Goal: Check status: Check status

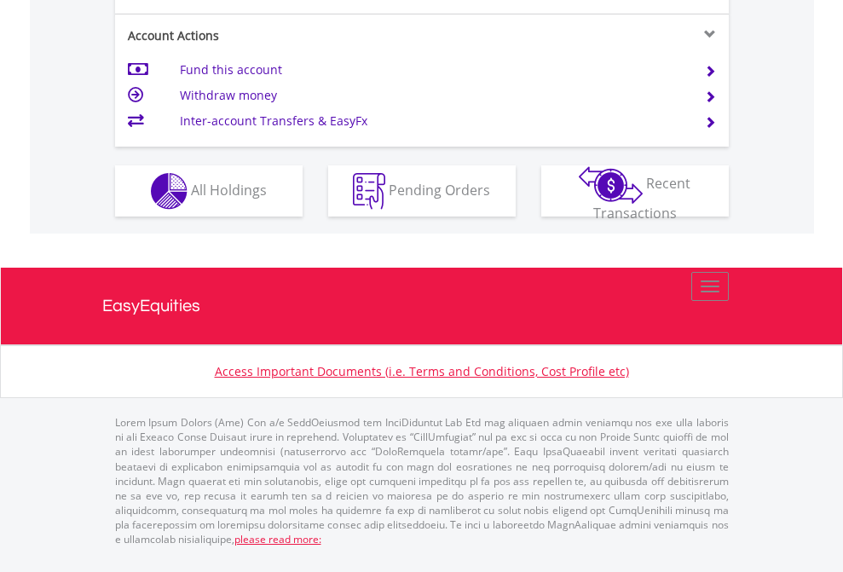
scroll to position [1668, 0]
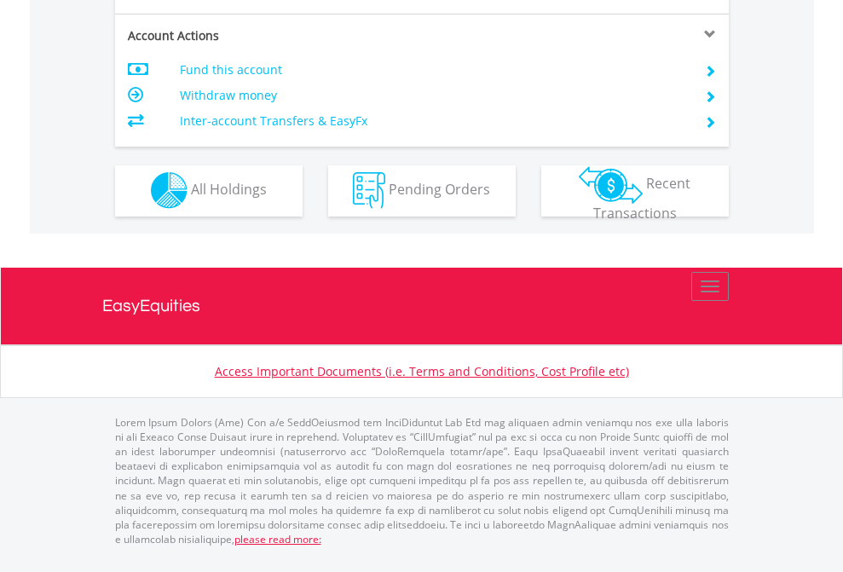
scroll to position [1594, 0]
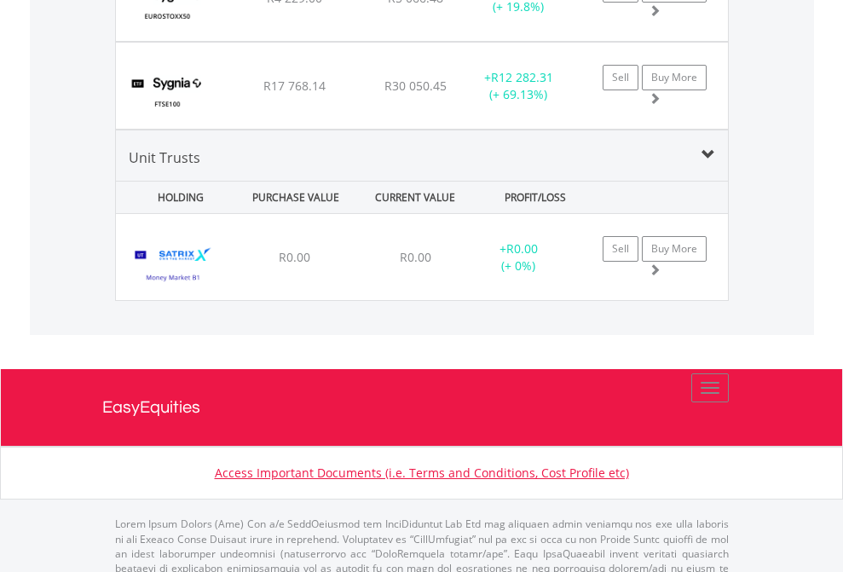
scroll to position [164, 268]
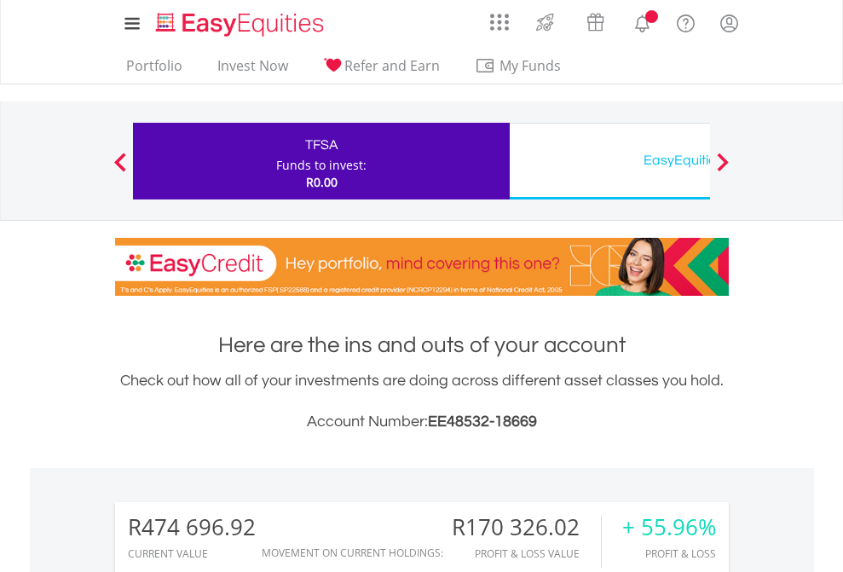
scroll to position [1341, 0]
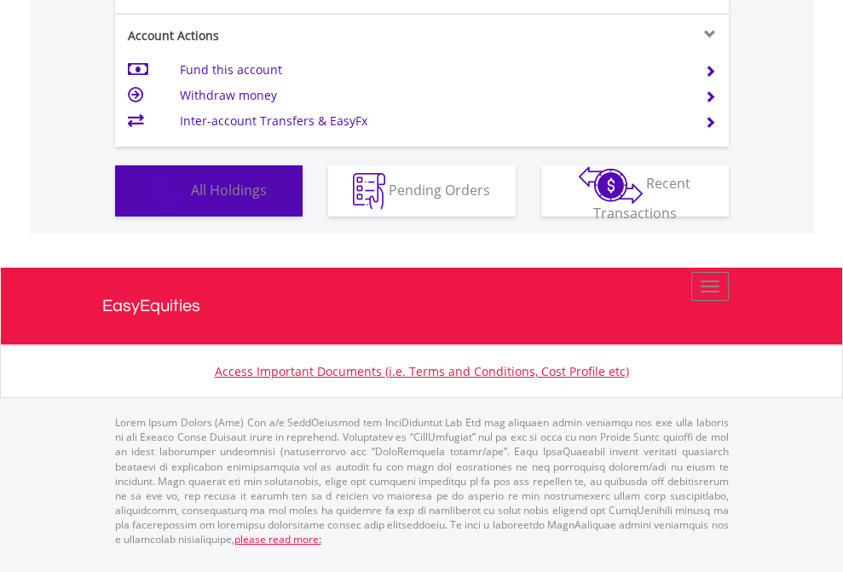
click at [191, 199] on span "All Holdings" at bounding box center [229, 189] width 76 height 19
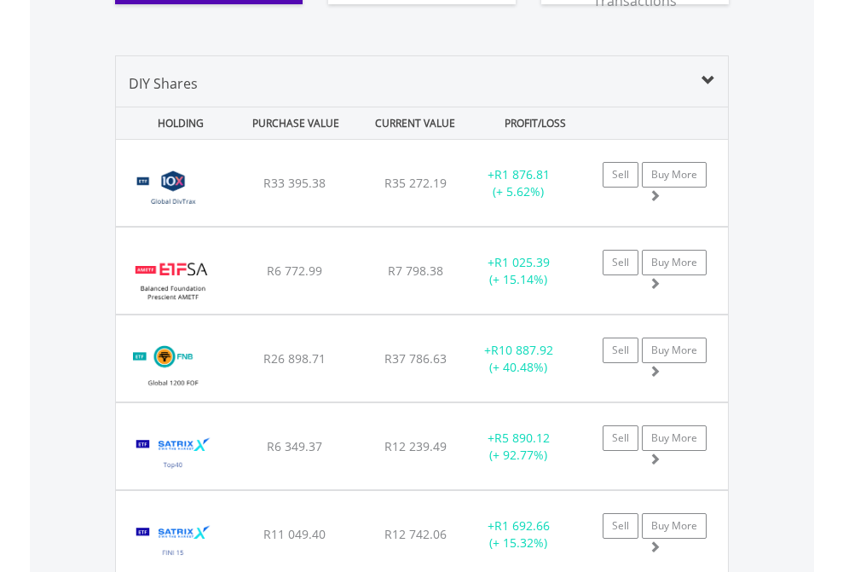
scroll to position [1964, 0]
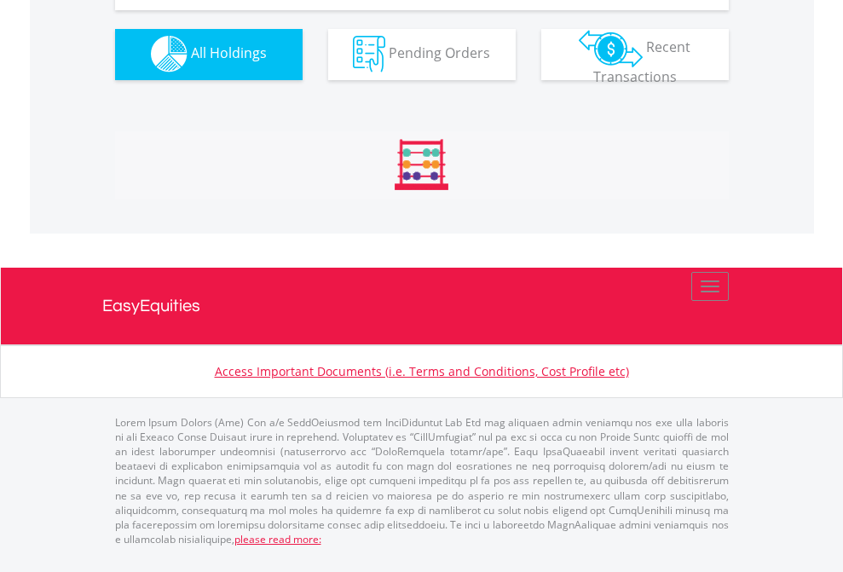
scroll to position [164, 268]
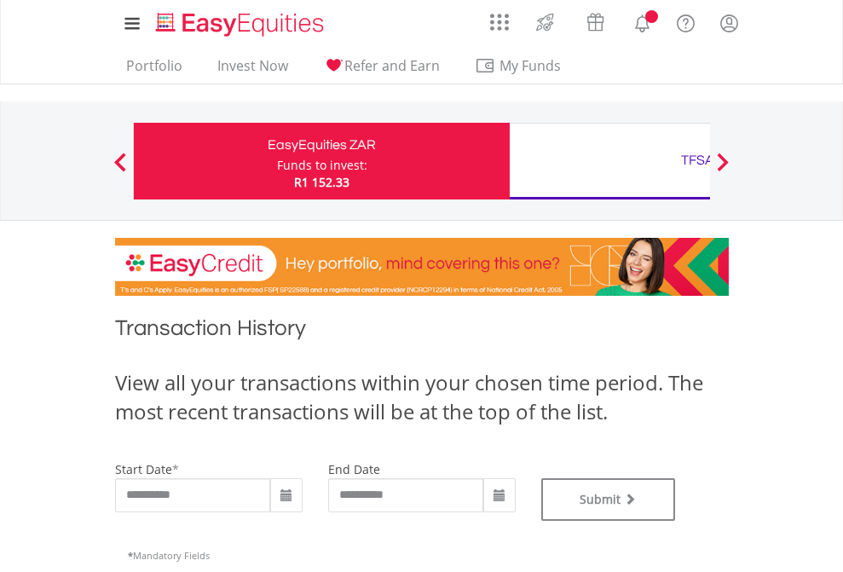
type input "**********"
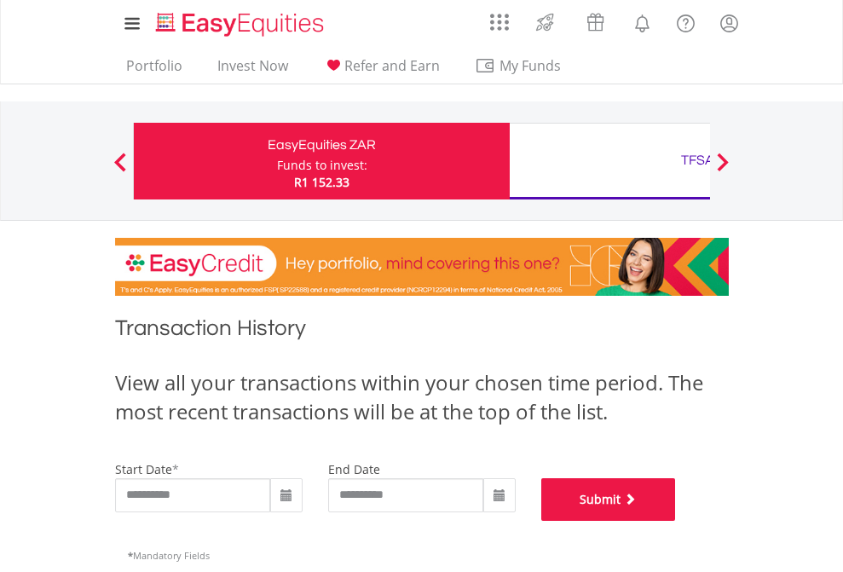
click at [676, 521] on button "Submit" at bounding box center [608, 499] width 135 height 43
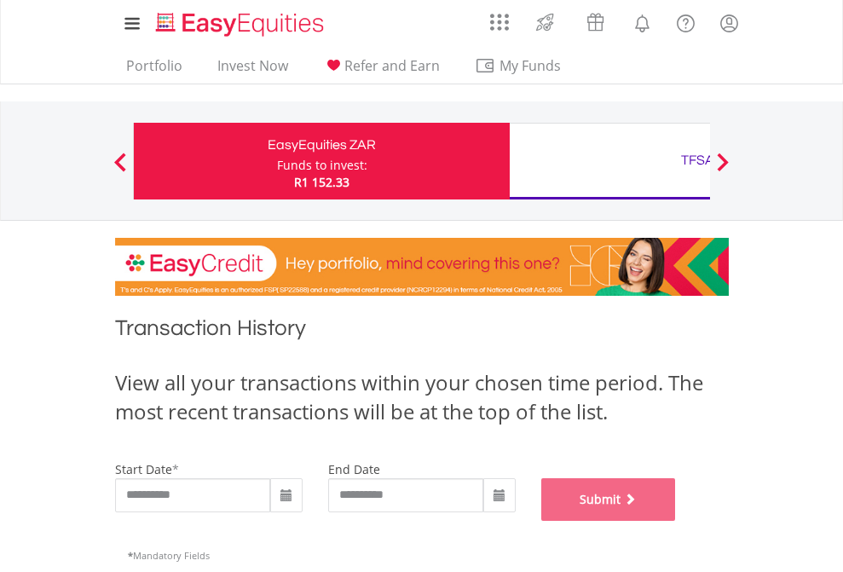
scroll to position [691, 0]
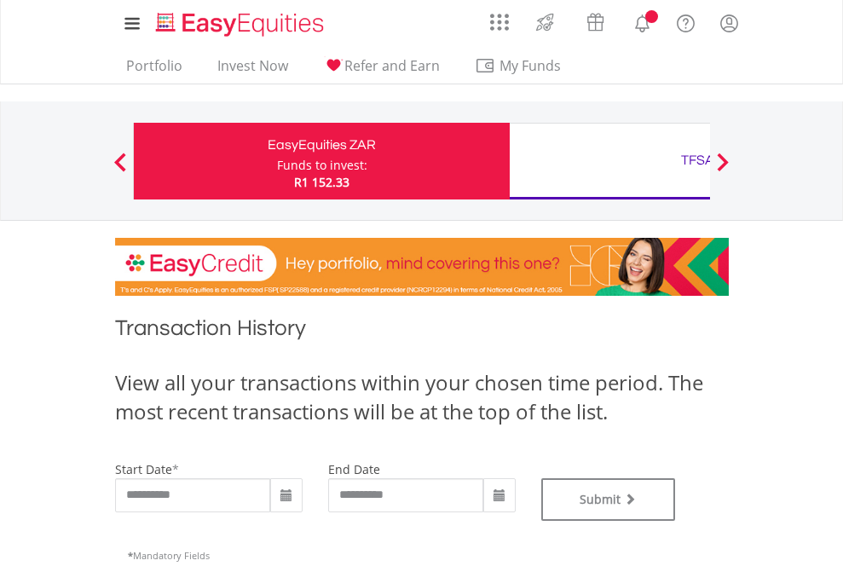
click at [610, 161] on div "TFSA" at bounding box center [697, 160] width 355 height 24
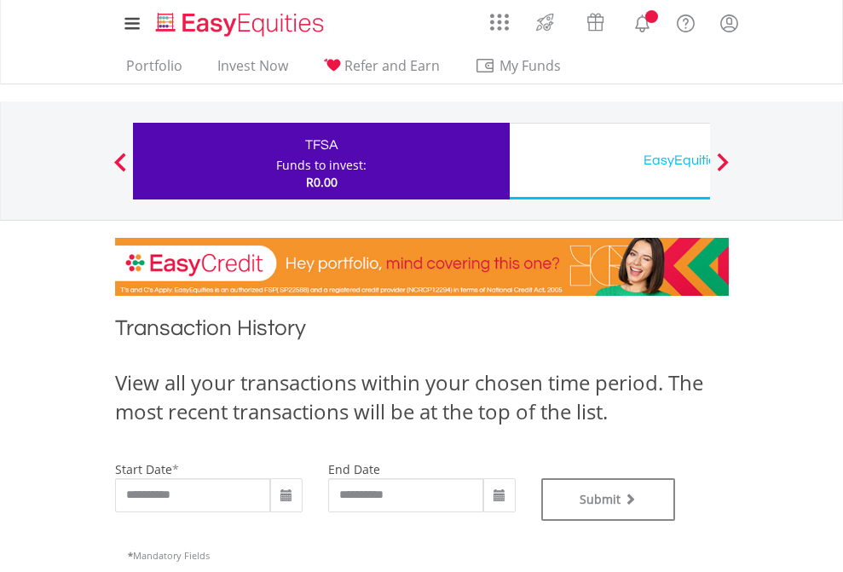
type input "**********"
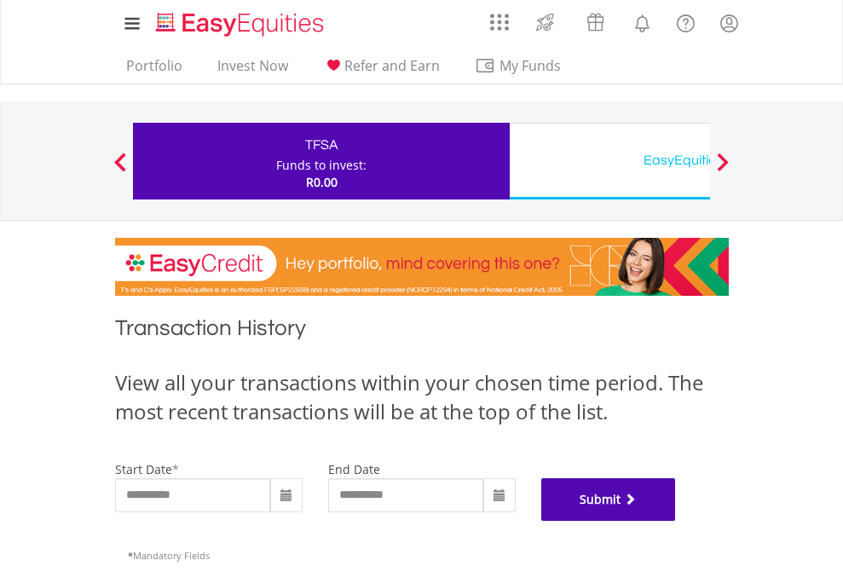
click at [676, 521] on button "Submit" at bounding box center [608, 499] width 135 height 43
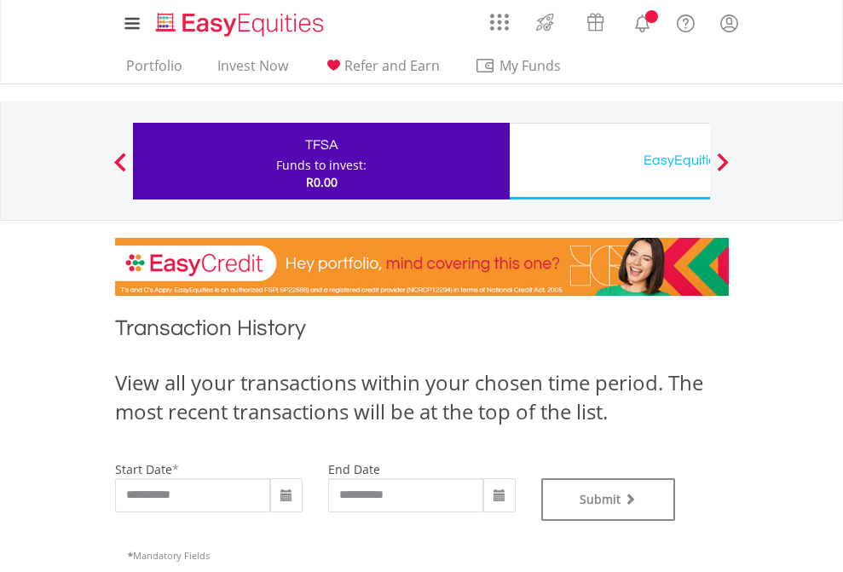
click at [610, 161] on div "EasyEquities USD" at bounding box center [697, 160] width 355 height 24
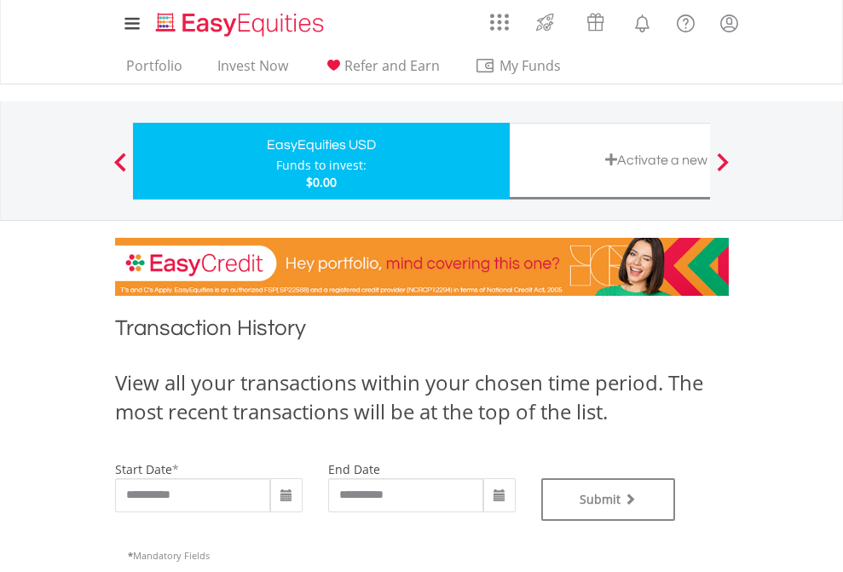
type input "**********"
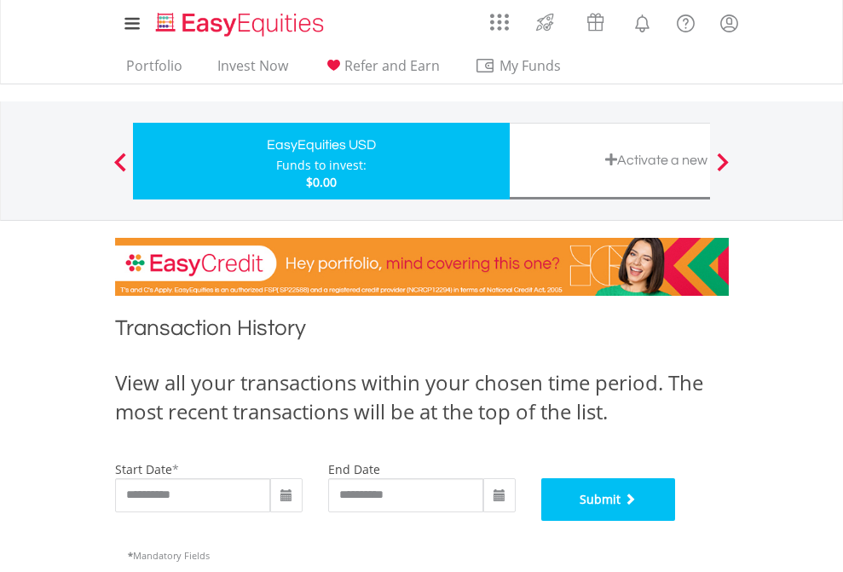
click at [676, 521] on button "Submit" at bounding box center [608, 499] width 135 height 43
